Goal: Check status

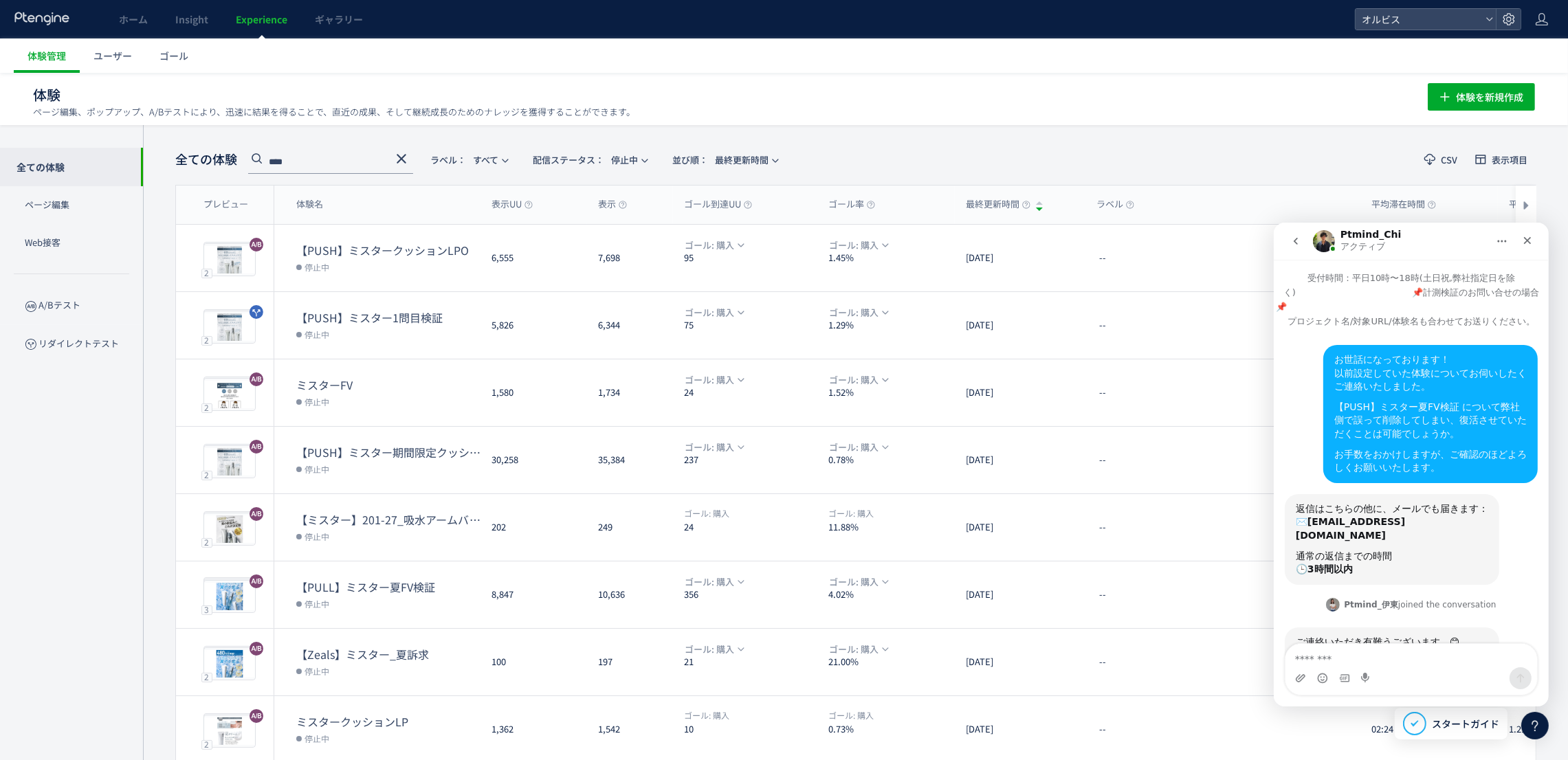
scroll to position [501, 0]
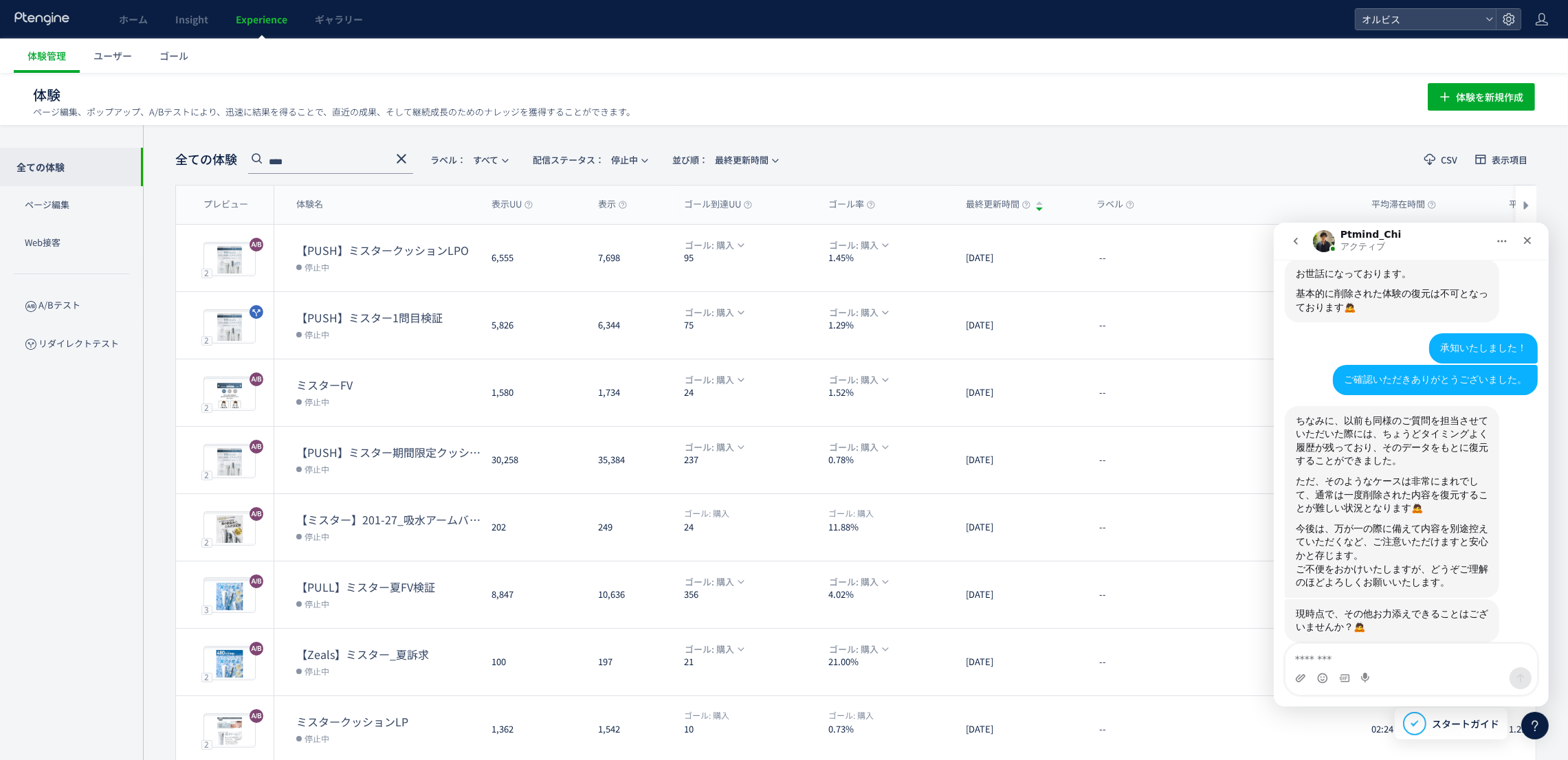
click at [1400, 670] on div "Intercom Messenger" at bounding box center [1411, 677] width 252 height 22
click at [1338, 659] on textarea "メッセージ..." at bounding box center [1411, 655] width 252 height 23
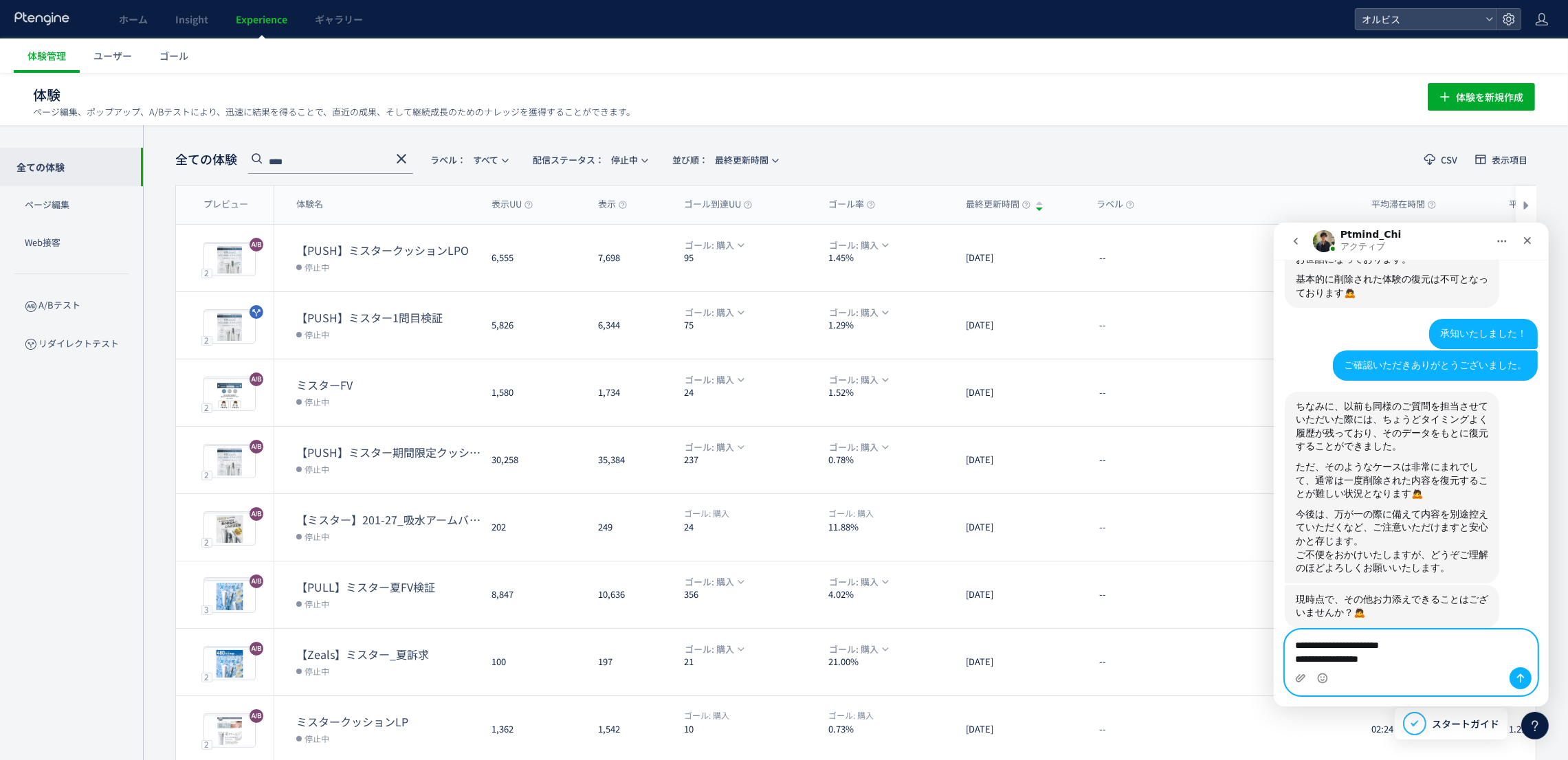
type textarea "**********"
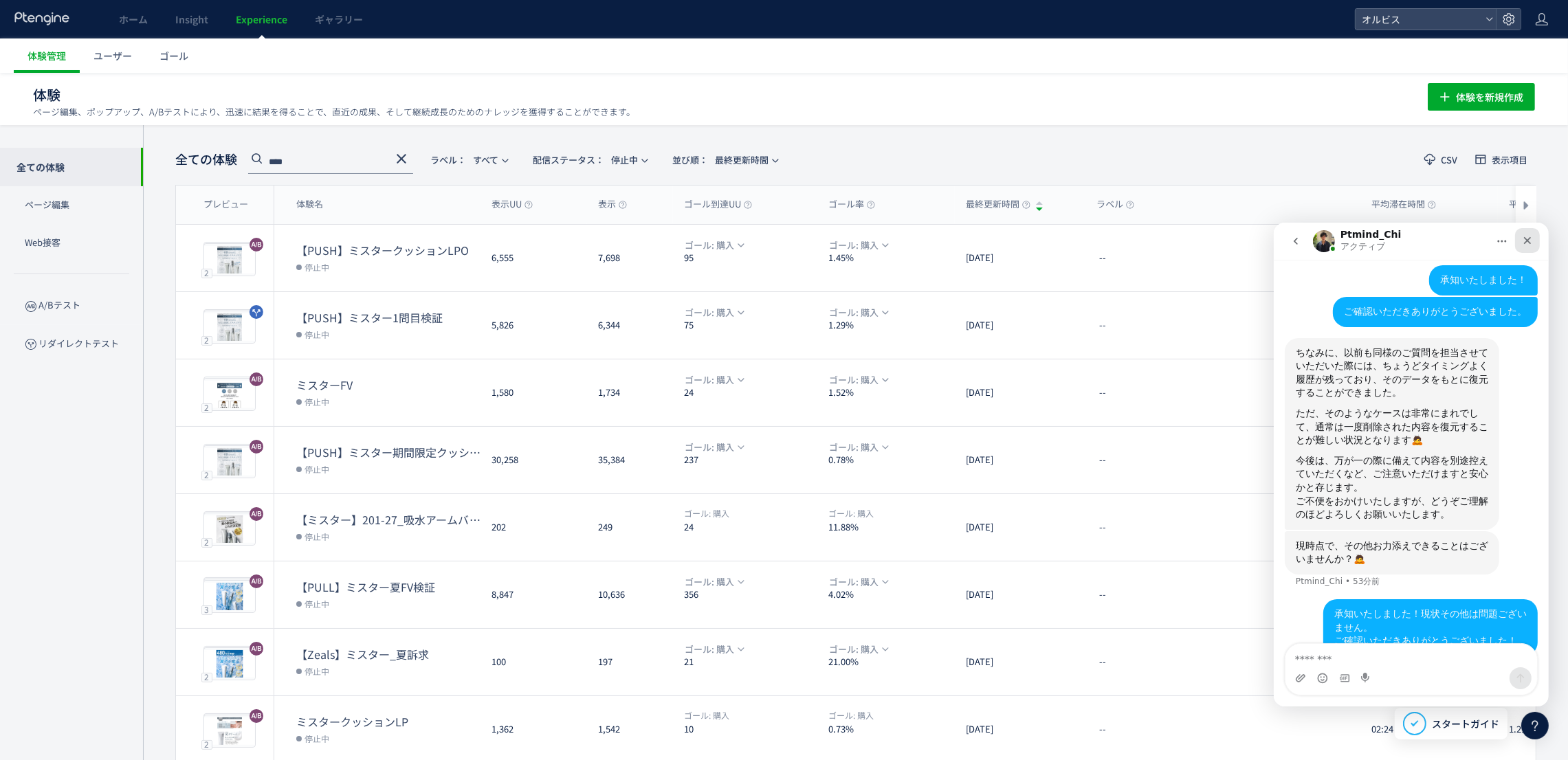
click at [1532, 240] on div "クローズ" at bounding box center [1527, 240] width 25 height 25
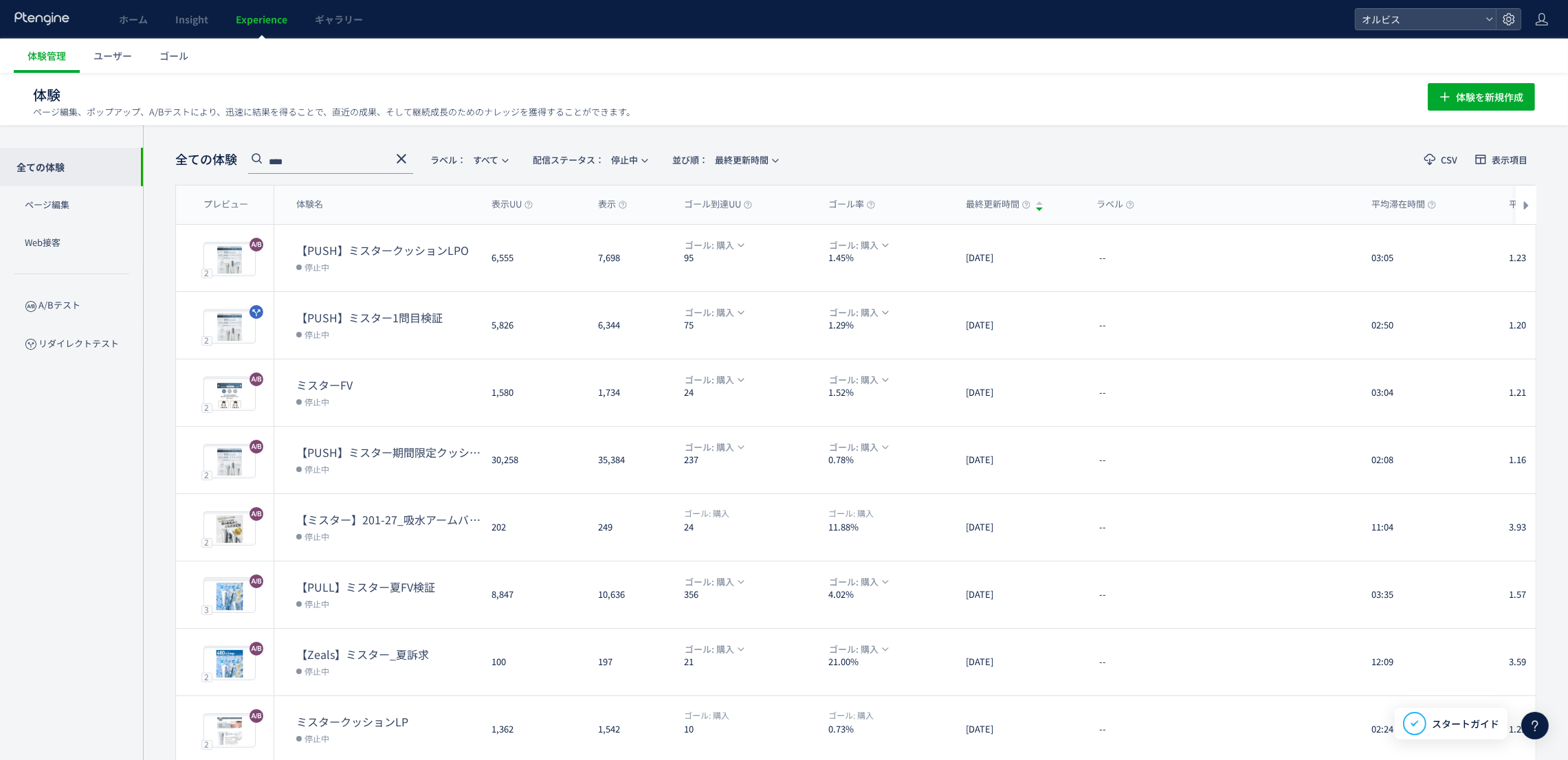
scroll to position [592, 0]
click at [409, 152] on icon at bounding box center [402, 159] width 16 height 16
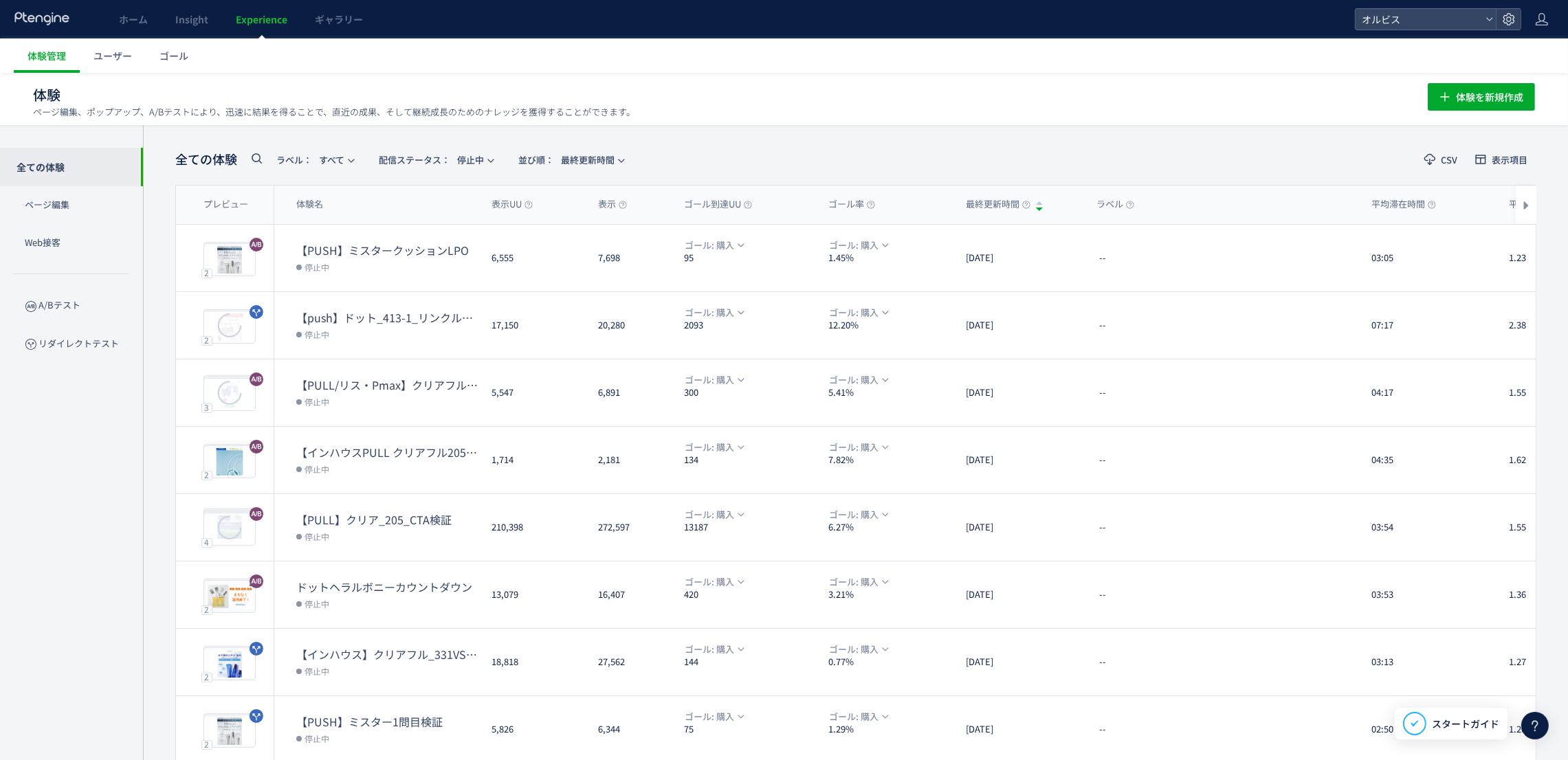
click at [257, 156] on icon at bounding box center [256, 158] width 16 height 16
type input "***"
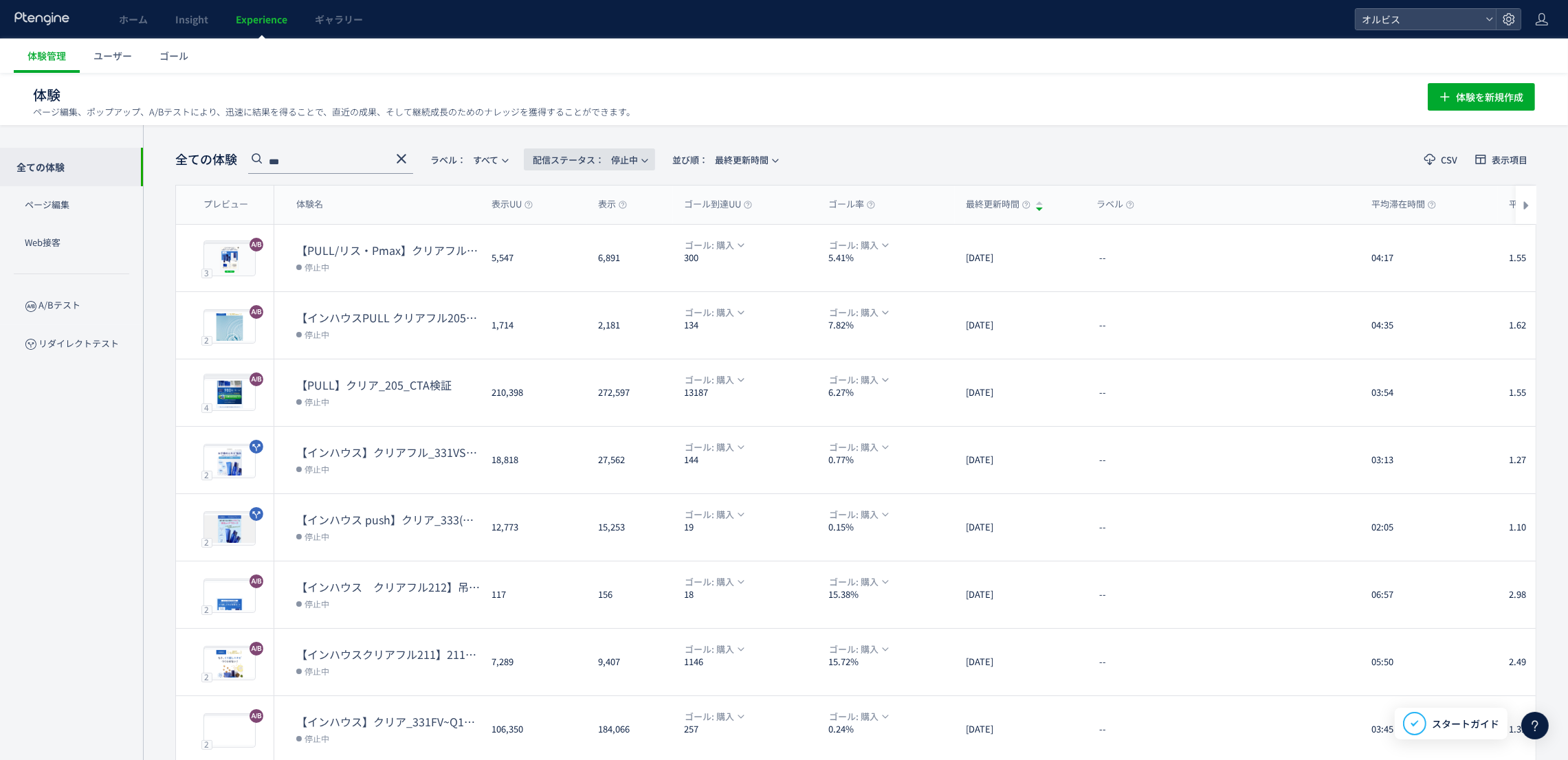
click at [627, 165] on span "配信ステータス​： 停止中" at bounding box center [585, 159] width 105 height 22
click at [599, 214] on li "配信中" at bounding box center [593, 223] width 57 height 25
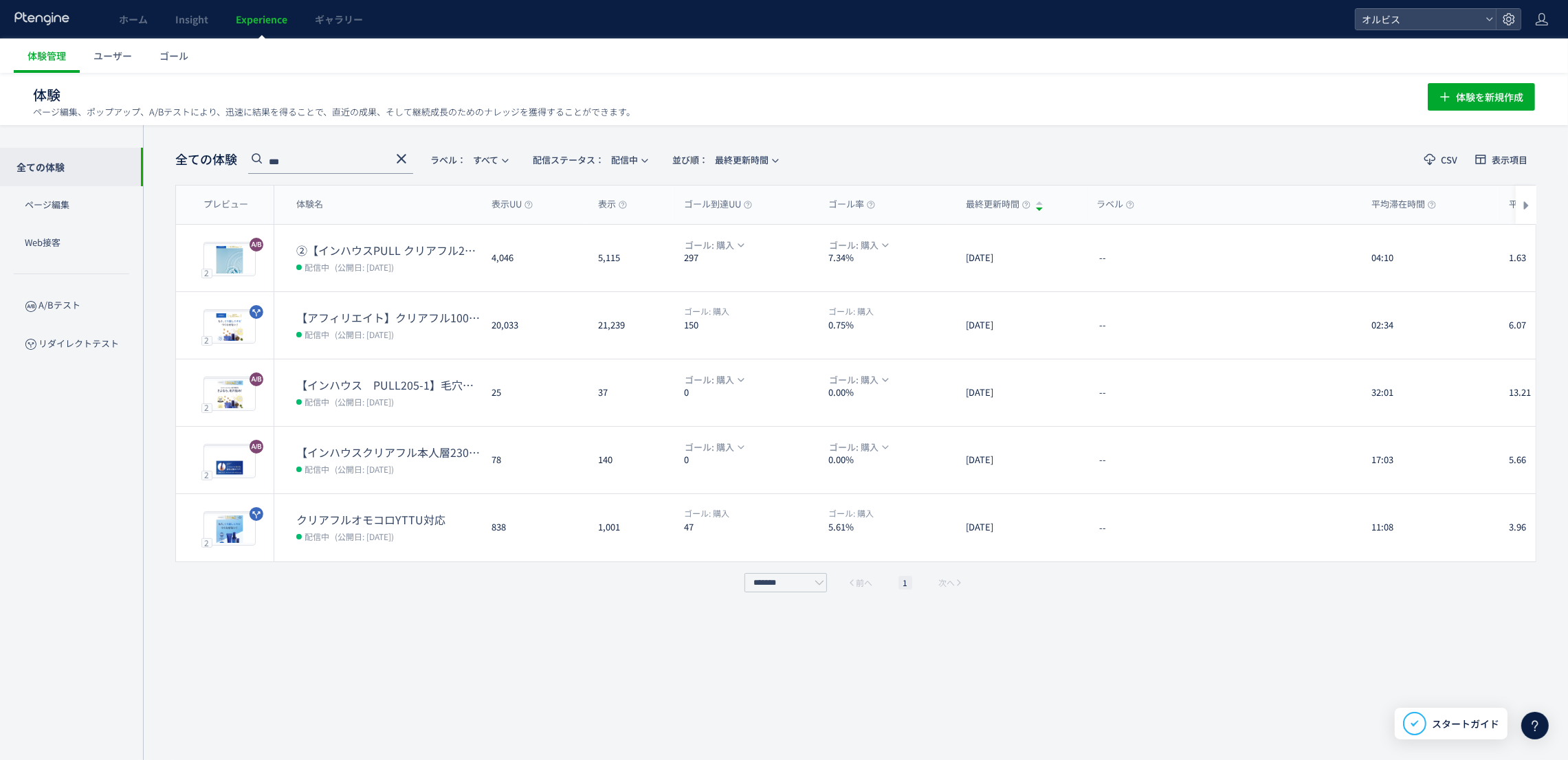
click at [855, 116] on div "体験 ページ編集、ポップアップ、A/Bテストにより、迅速に結果を得ることで、直近の成果、そして継続成長のためのナレッジを獲得することができます。 体験を新規作成" at bounding box center [784, 94] width 1502 height 44
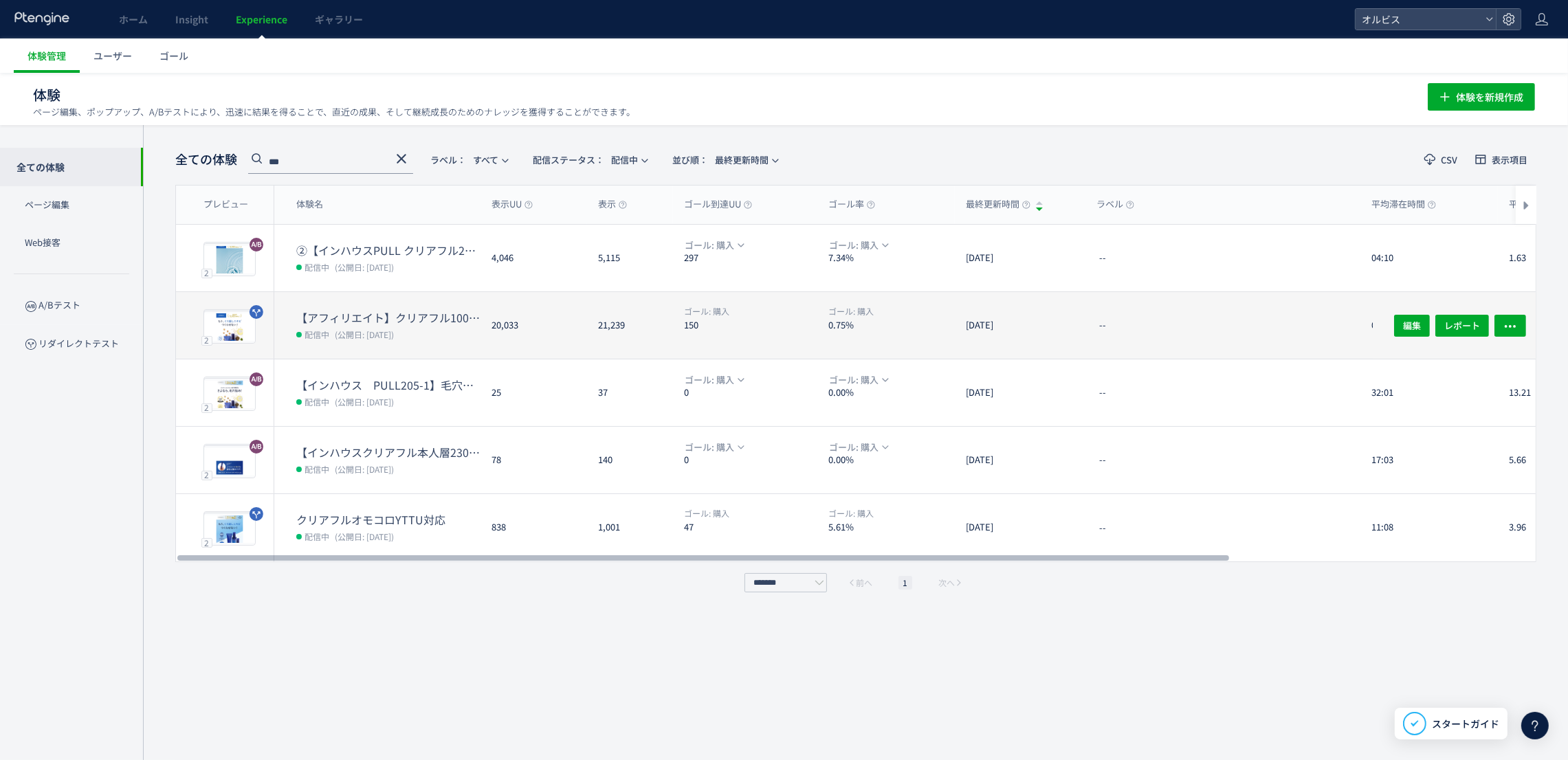
click at [579, 336] on div "20,033" at bounding box center [534, 325] width 107 height 66
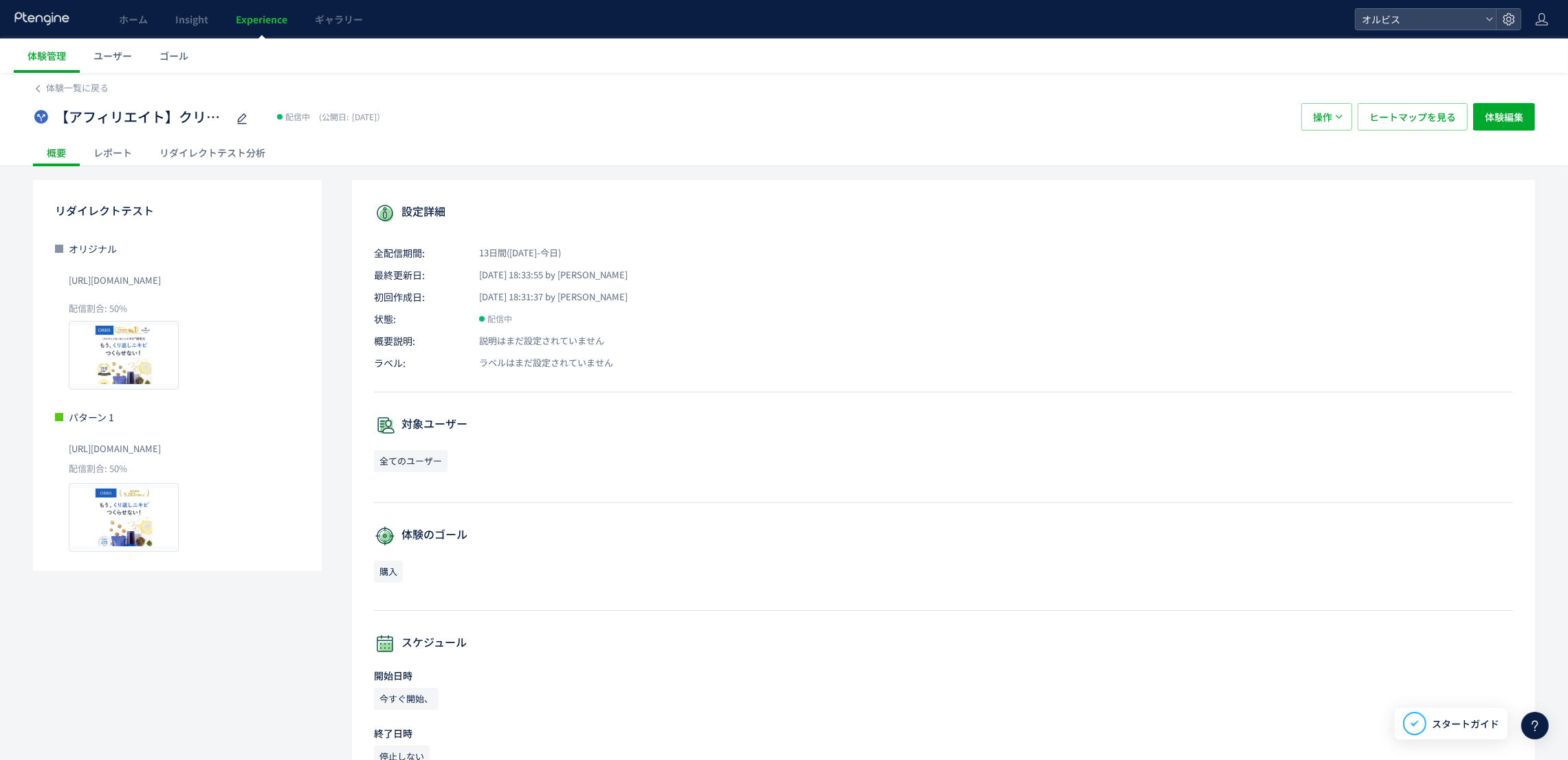
click at [267, 16] on span "Experience" at bounding box center [261, 19] width 51 height 13
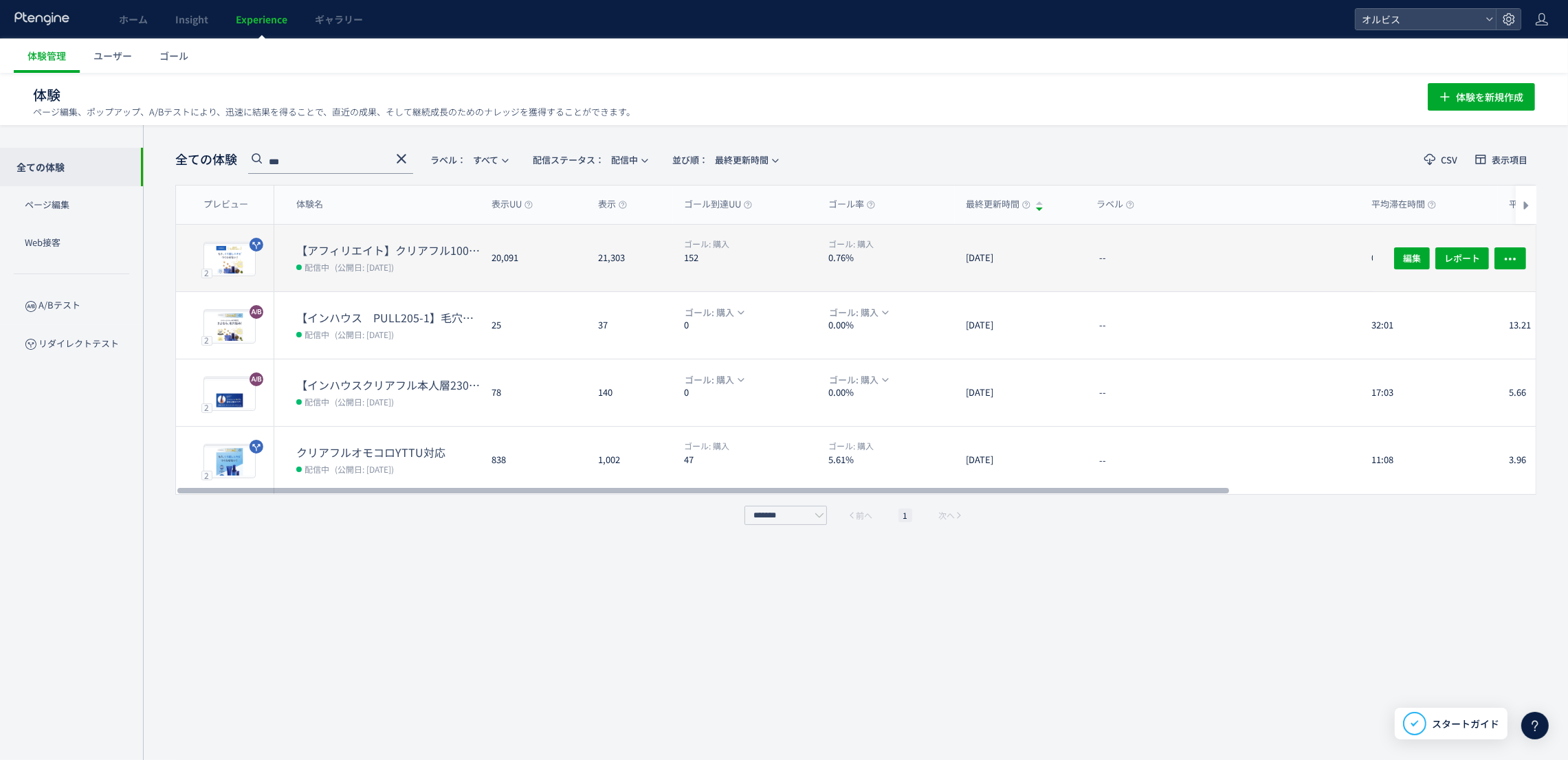
click at [426, 250] on dt "【アフィリエイト】クリアフル100番LP検証" at bounding box center [388, 251] width 184 height 16
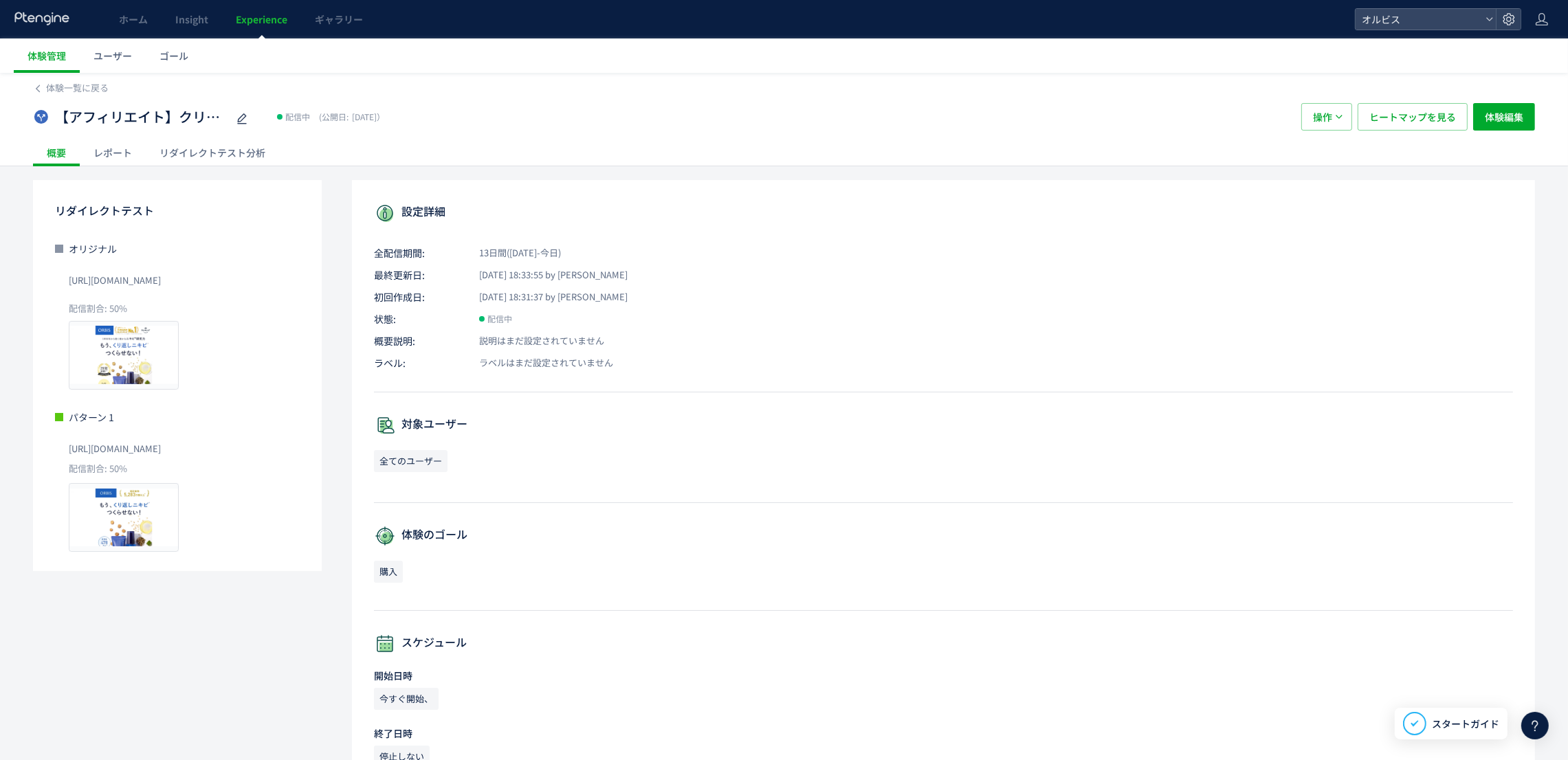
click at [267, 24] on span "Experience" at bounding box center [261, 19] width 51 height 13
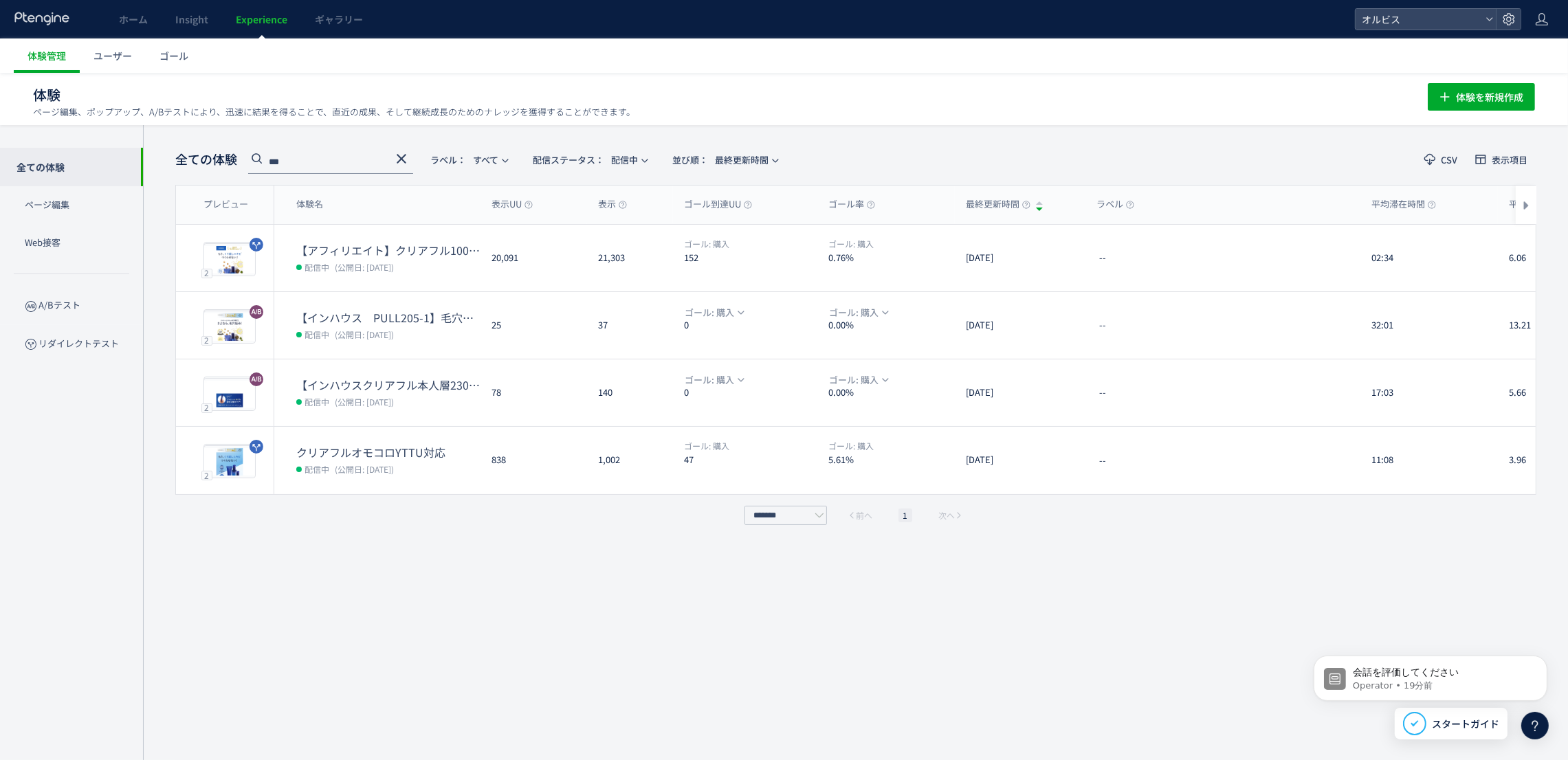
scroll to position [799, 0]
